Goal: Information Seeking & Learning: Learn about a topic

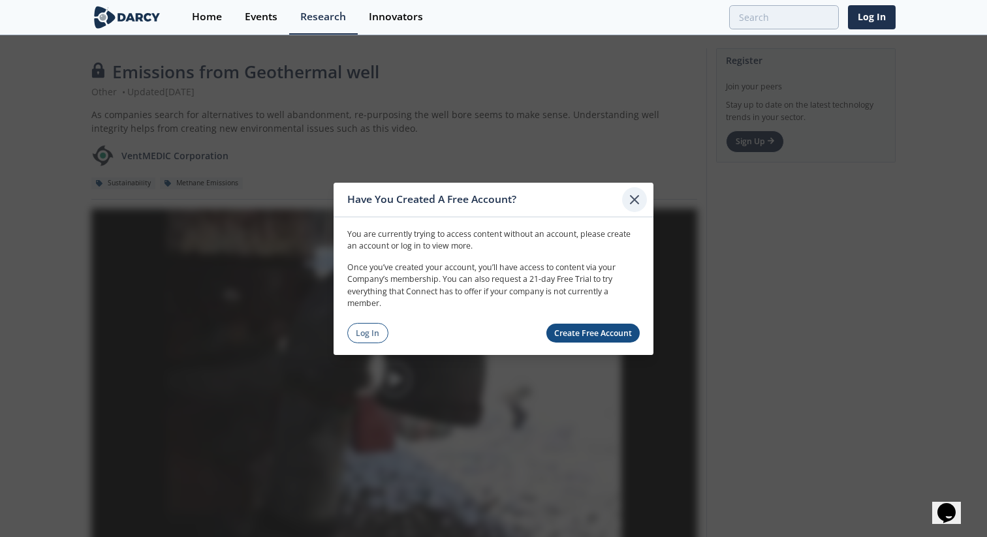
click at [637, 197] on icon at bounding box center [635, 199] width 8 height 8
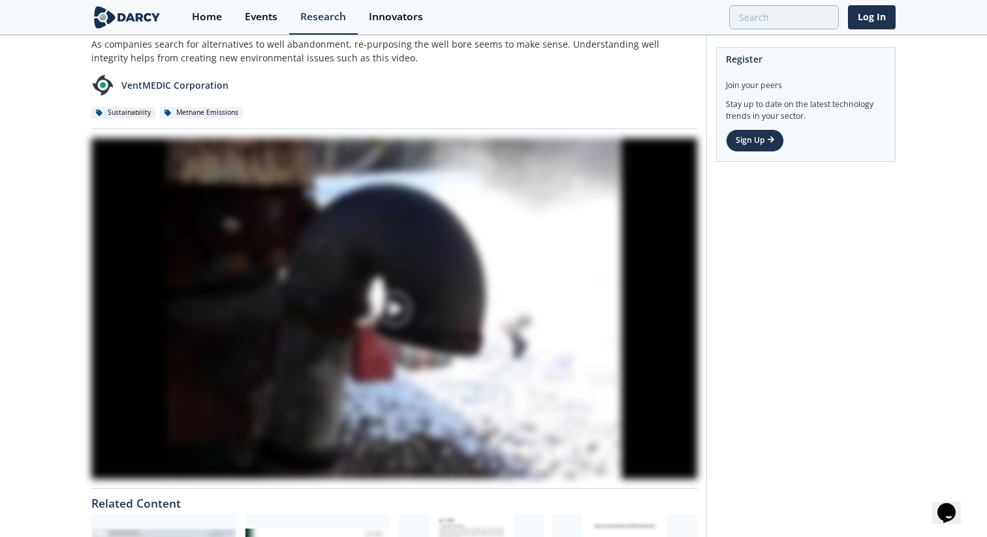
scroll to position [73, 0]
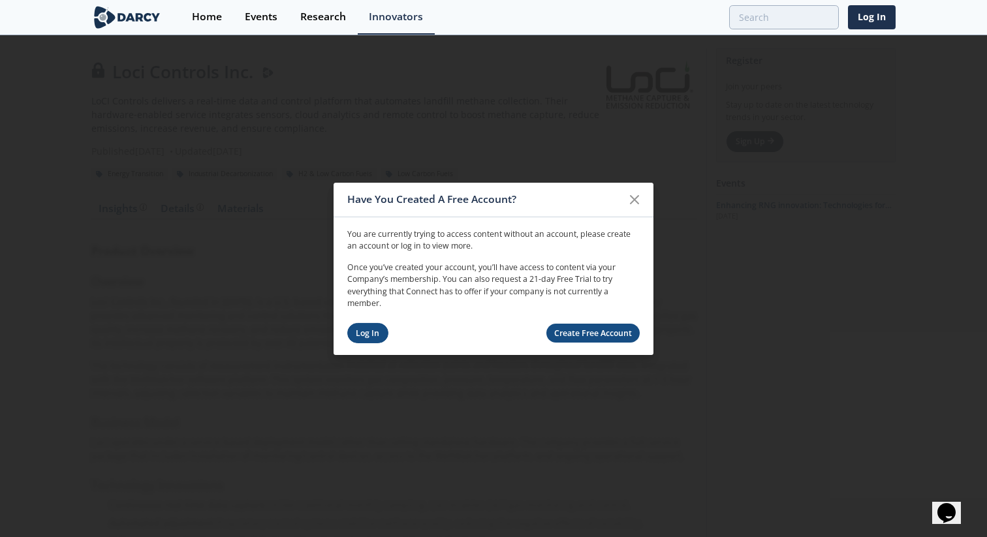
click at [374, 328] on link "Log In" at bounding box center [367, 333] width 41 height 20
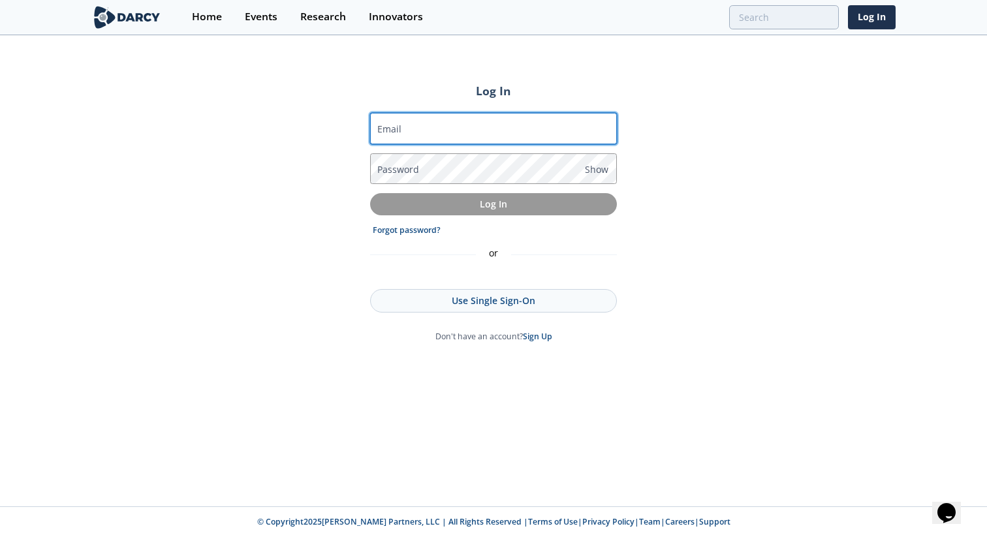
click at [424, 125] on input "Email" at bounding box center [493, 128] width 247 height 31
type input "jack@isleofcode.com"
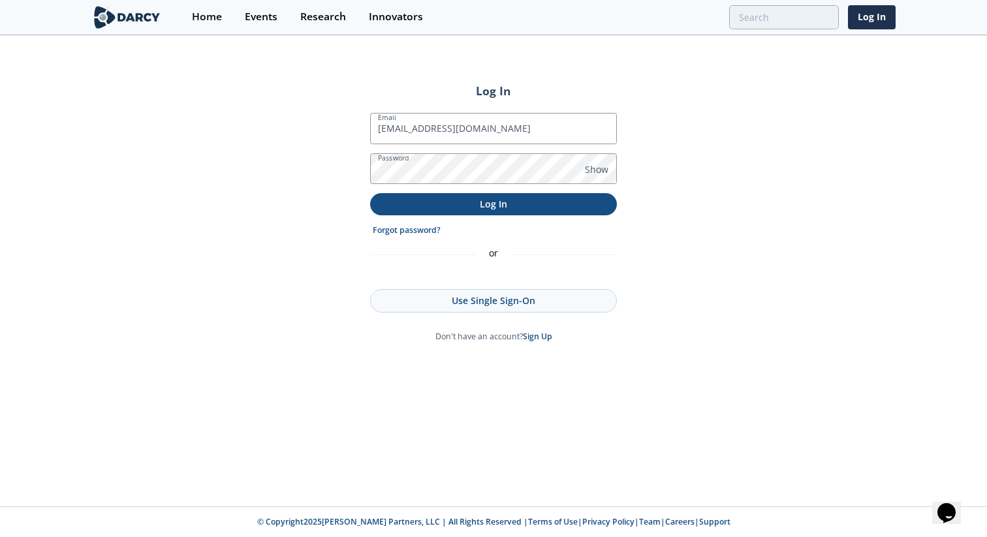
click at [465, 205] on p "Log In" at bounding box center [493, 204] width 229 height 14
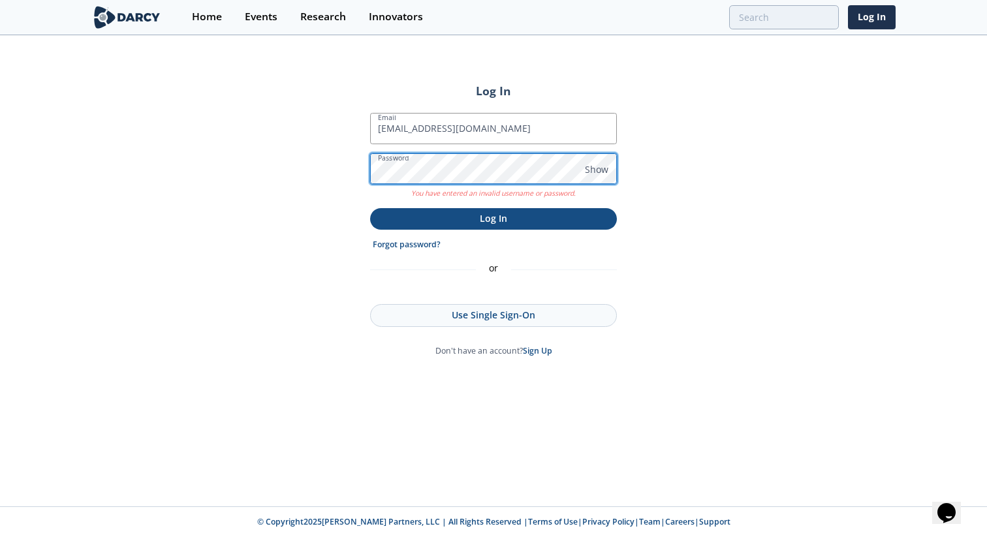
click at [370, 208] on button "Log In" at bounding box center [493, 219] width 247 height 22
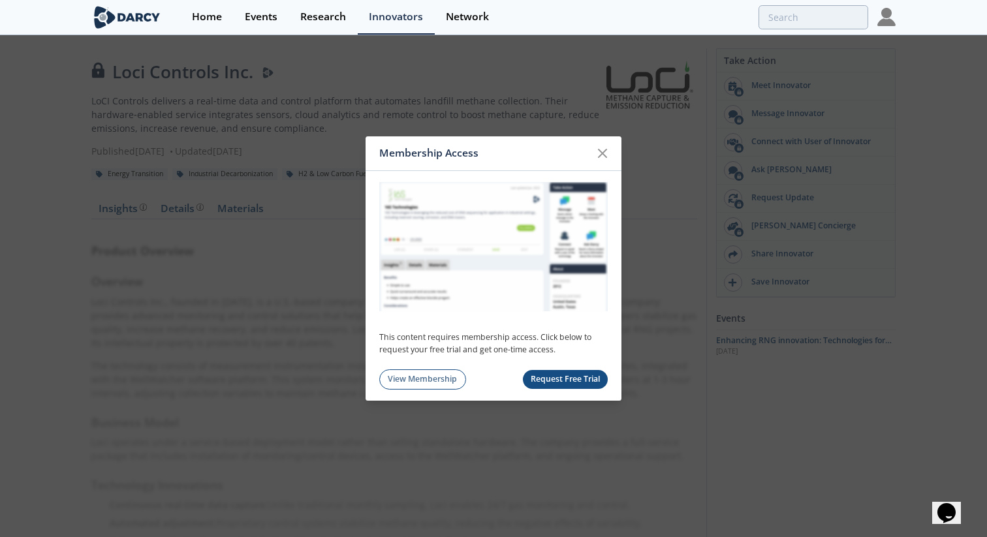
click at [293, 136] on div "Membership Access This content requires membership access. Click below to reque…" at bounding box center [493, 268] width 987 height 537
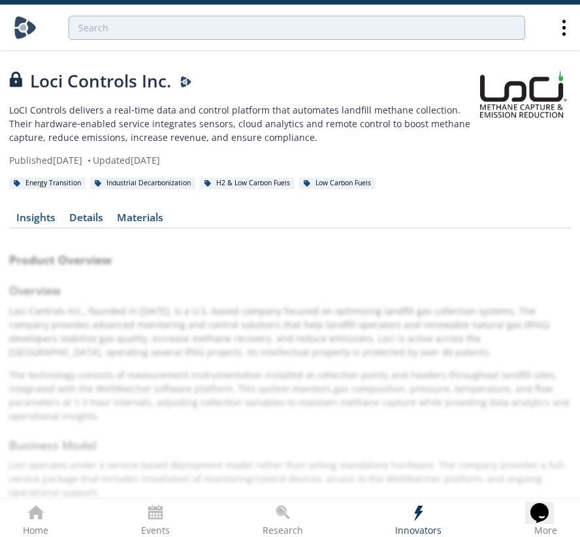
click at [462, 159] on div "Published August 1, 2025 • Updated August 26, 2025" at bounding box center [241, 160] width 464 height 14
click at [306, 99] on div "Loci Controls Inc. LoCI Controls delivers a real‑time data and control platform…" at bounding box center [241, 118] width 464 height 99
